Goal: Information Seeking & Learning: Learn about a topic

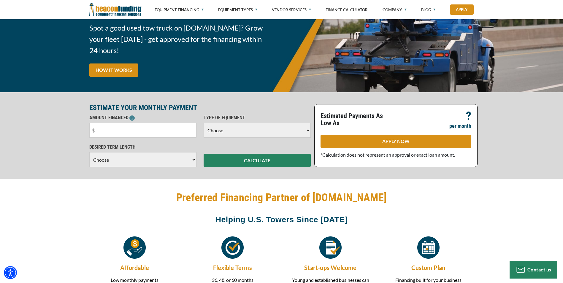
scroll to position [59, 0]
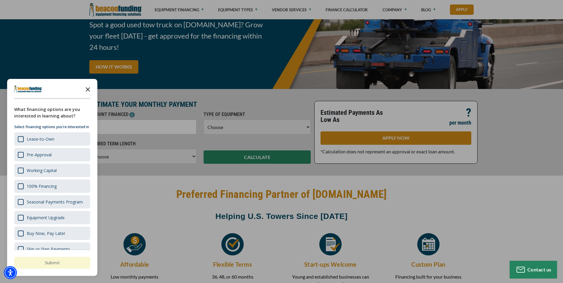
click at [88, 88] on icon "Close the survey" at bounding box center [88, 89] width 12 height 12
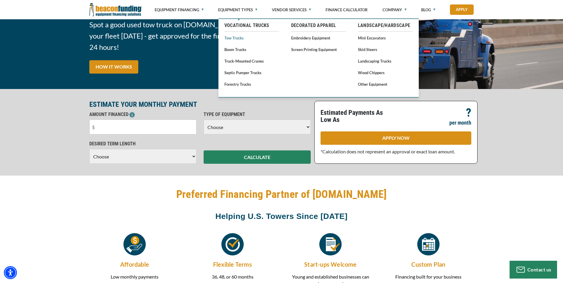
click at [231, 38] on link "Tow Trucks" at bounding box center [251, 37] width 55 height 7
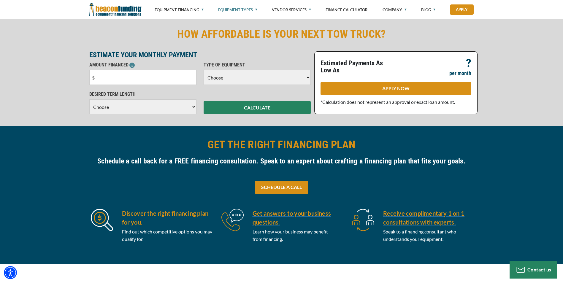
scroll to position [178, 0]
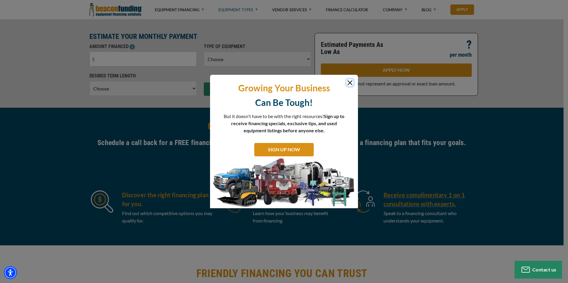
click at [348, 85] on button "Close" at bounding box center [349, 82] width 7 height 7
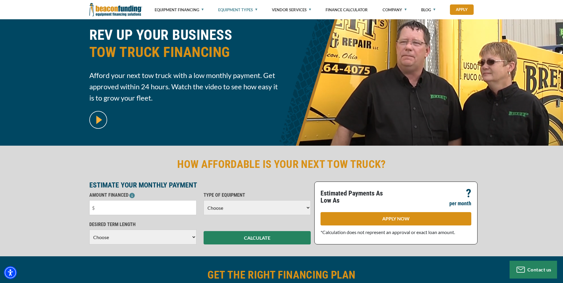
scroll to position [0, 0]
